Goal: Information Seeking & Learning: Learn about a topic

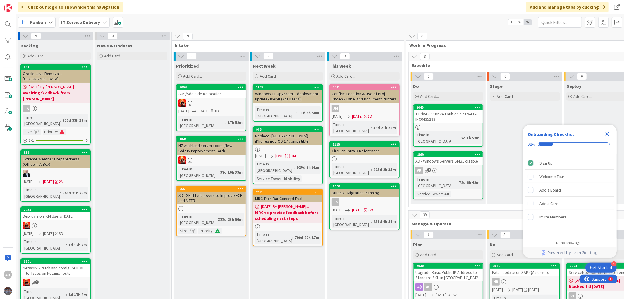
click at [608, 133] on icon "Close Checklist" at bounding box center [608, 134] width 4 height 4
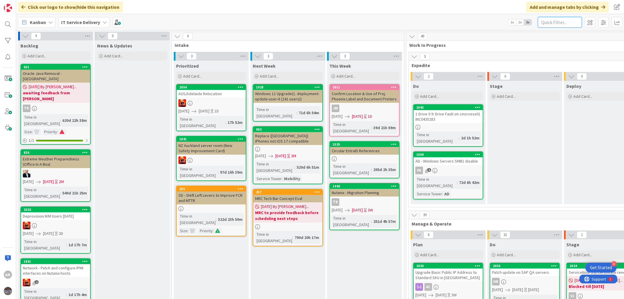
click at [549, 22] on input "text" at bounding box center [560, 22] width 44 height 11
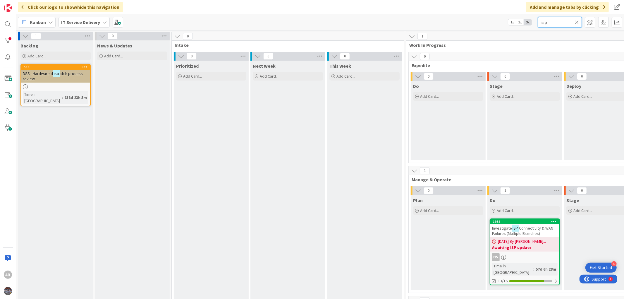
type input "isp"
click at [531, 229] on span "Connectivity & WAN Failures (Multiple Branches)" at bounding box center [522, 230] width 61 height 11
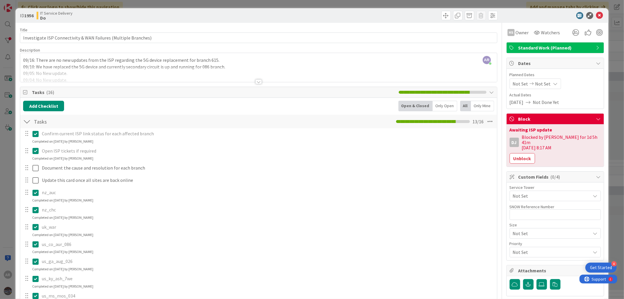
click at [258, 79] on div at bounding box center [258, 74] width 477 height 15
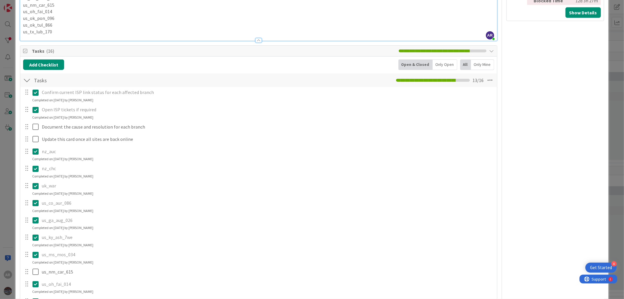
scroll to position [455, 0]
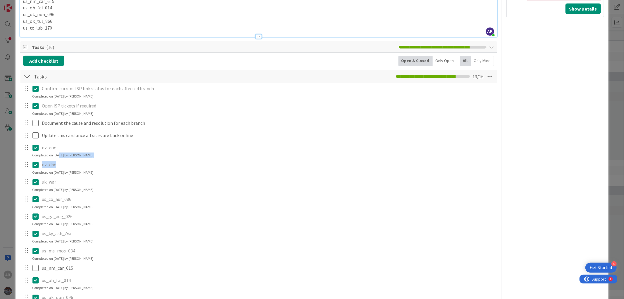
drag, startPoint x: 58, startPoint y: 154, endPoint x: 88, endPoint y: 159, distance: 30.2
click at [88, 159] on div "Confirm current ISP link status for each affected branch Update Cancel Complete…" at bounding box center [258, 219] width 471 height 273
drag, startPoint x: 44, startPoint y: 174, endPoint x: 74, endPoint y: 174, distance: 29.6
click at [74, 174] on div "Completed on [DATE] by [PERSON_NAME]" at bounding box center [62, 172] width 61 height 5
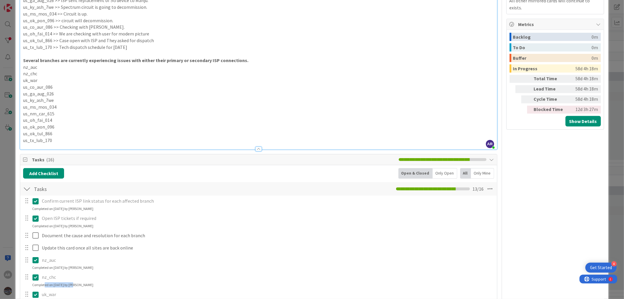
scroll to position [358, 0]
